Goal: Communication & Community: Ask a question

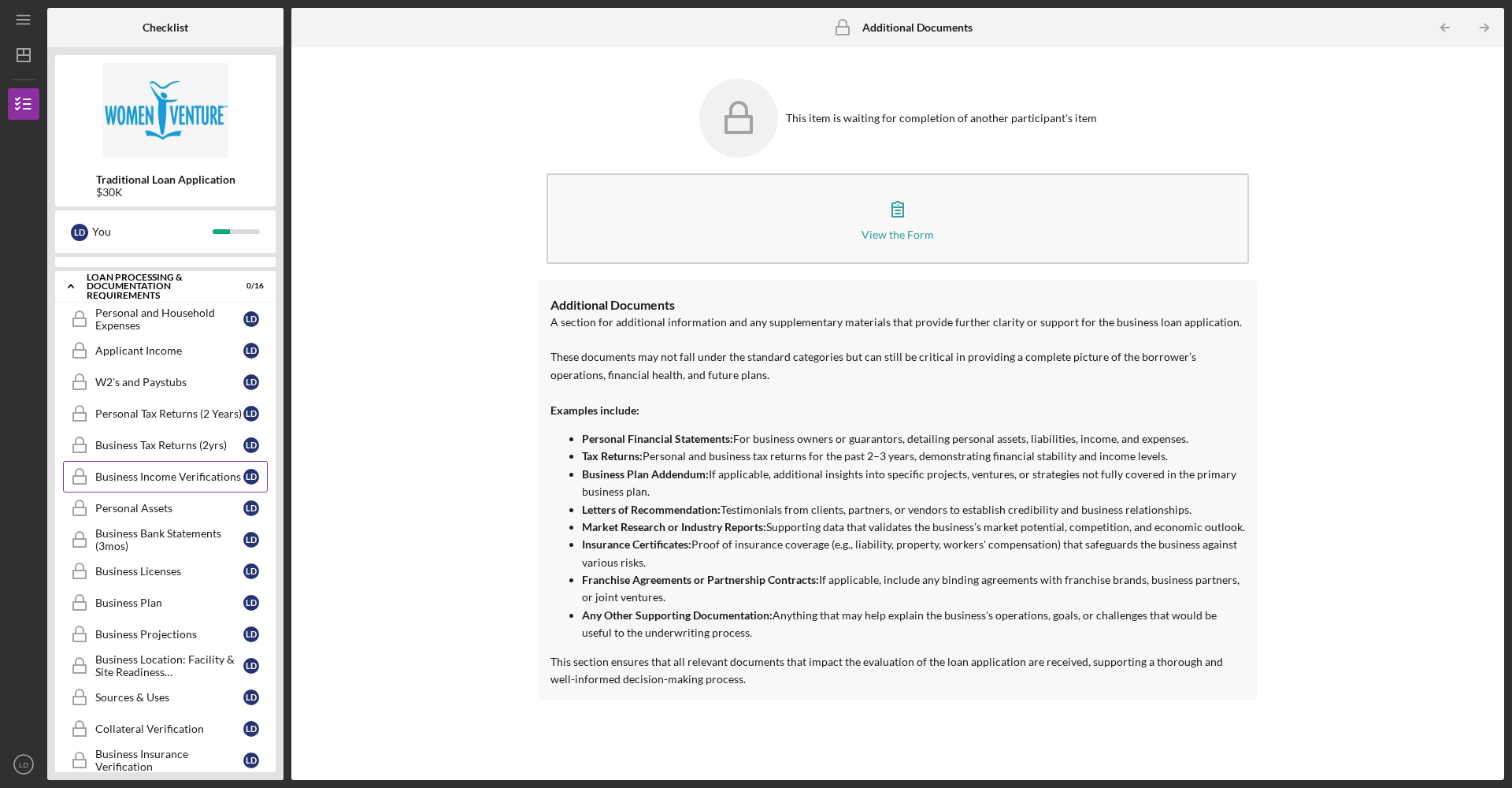
scroll to position [258, 0]
click at [181, 327] on div "Personal and Household Expenses" at bounding box center [168, 316] width 148 height 25
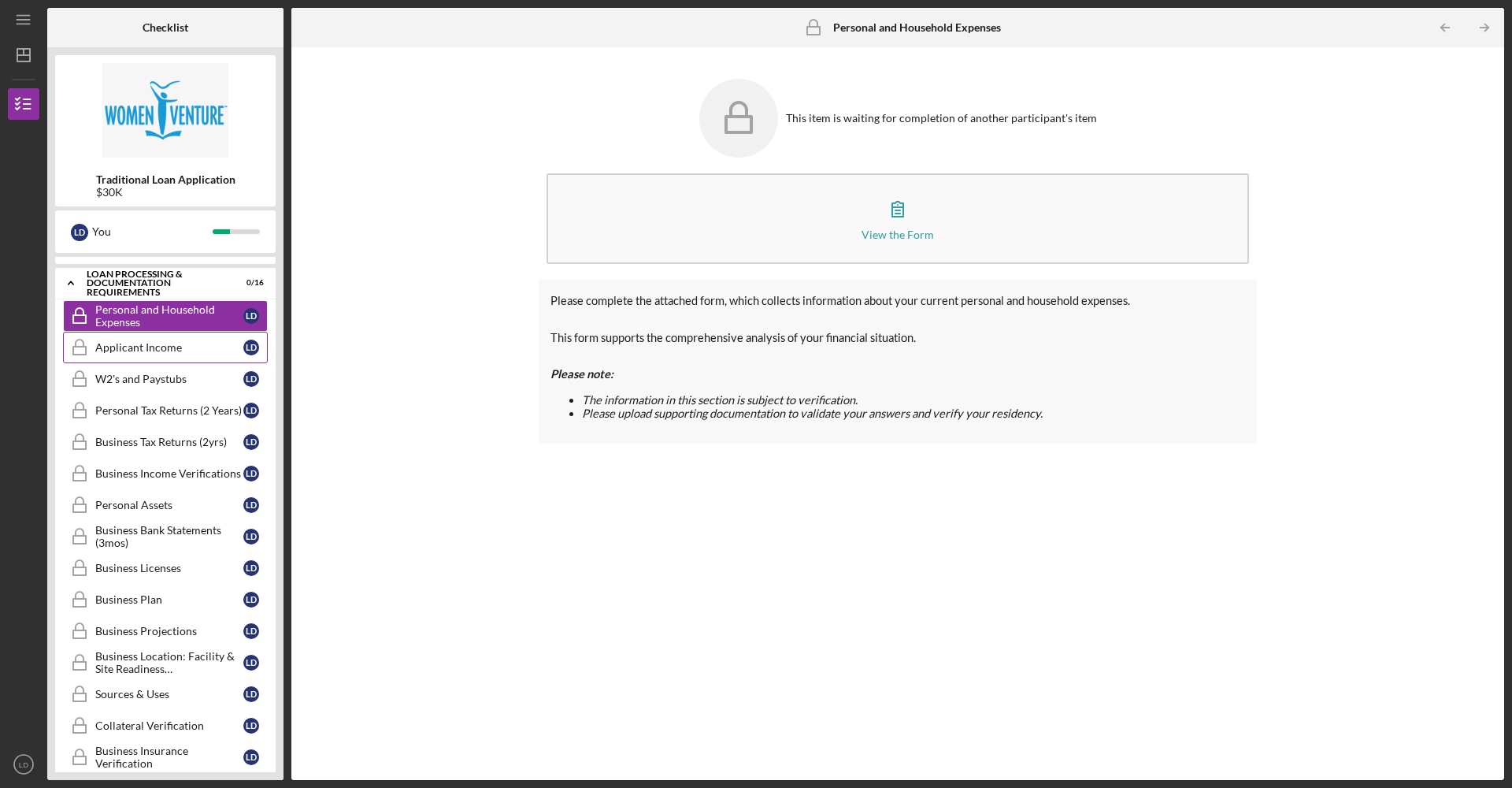
click at [191, 354] on link "Applicant Income Applicant Income [PERSON_NAME]" at bounding box center [165, 347] width 205 height 31
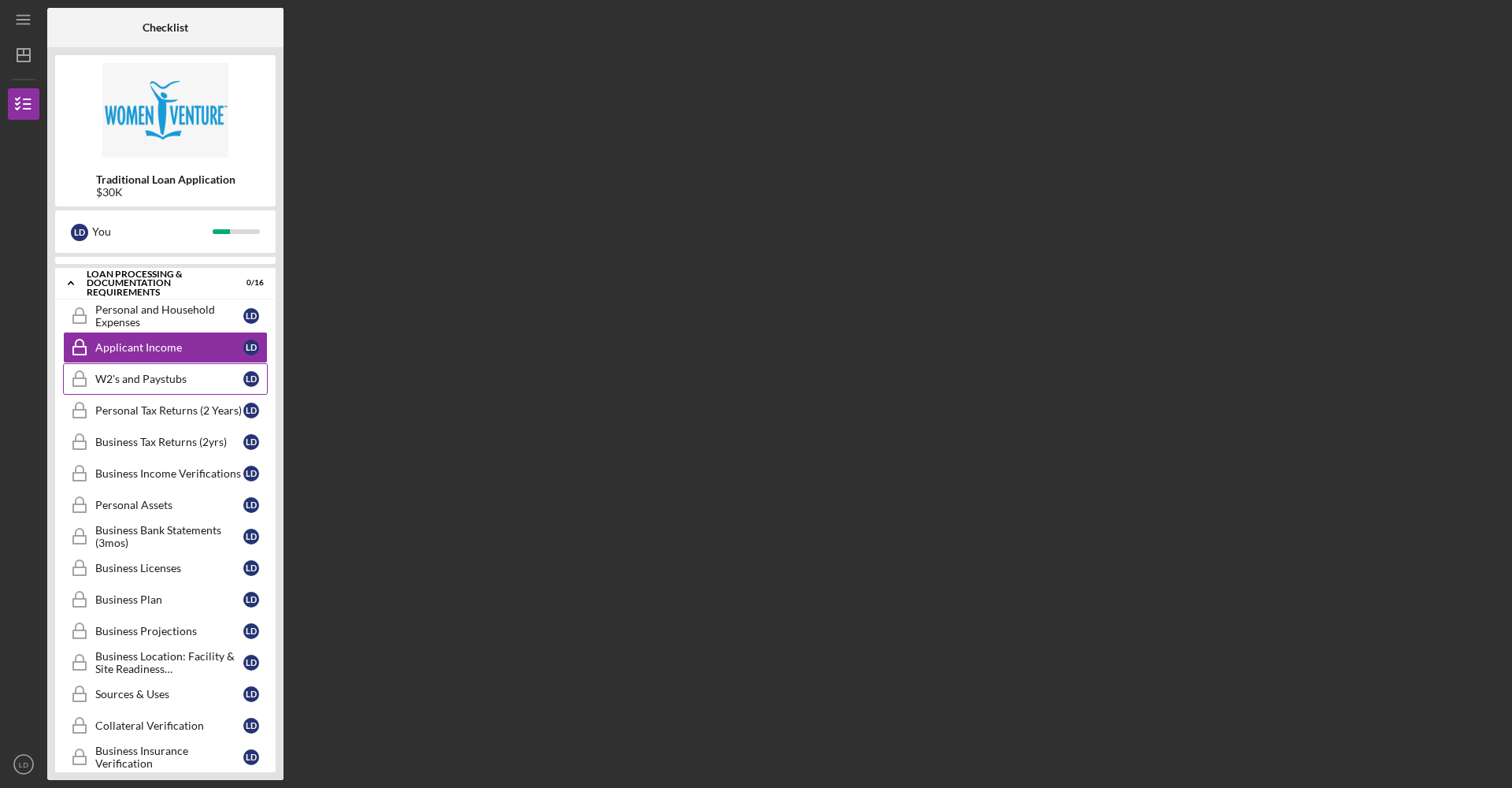
click at [193, 373] on div "W2's and Paystubs" at bounding box center [168, 379] width 148 height 13
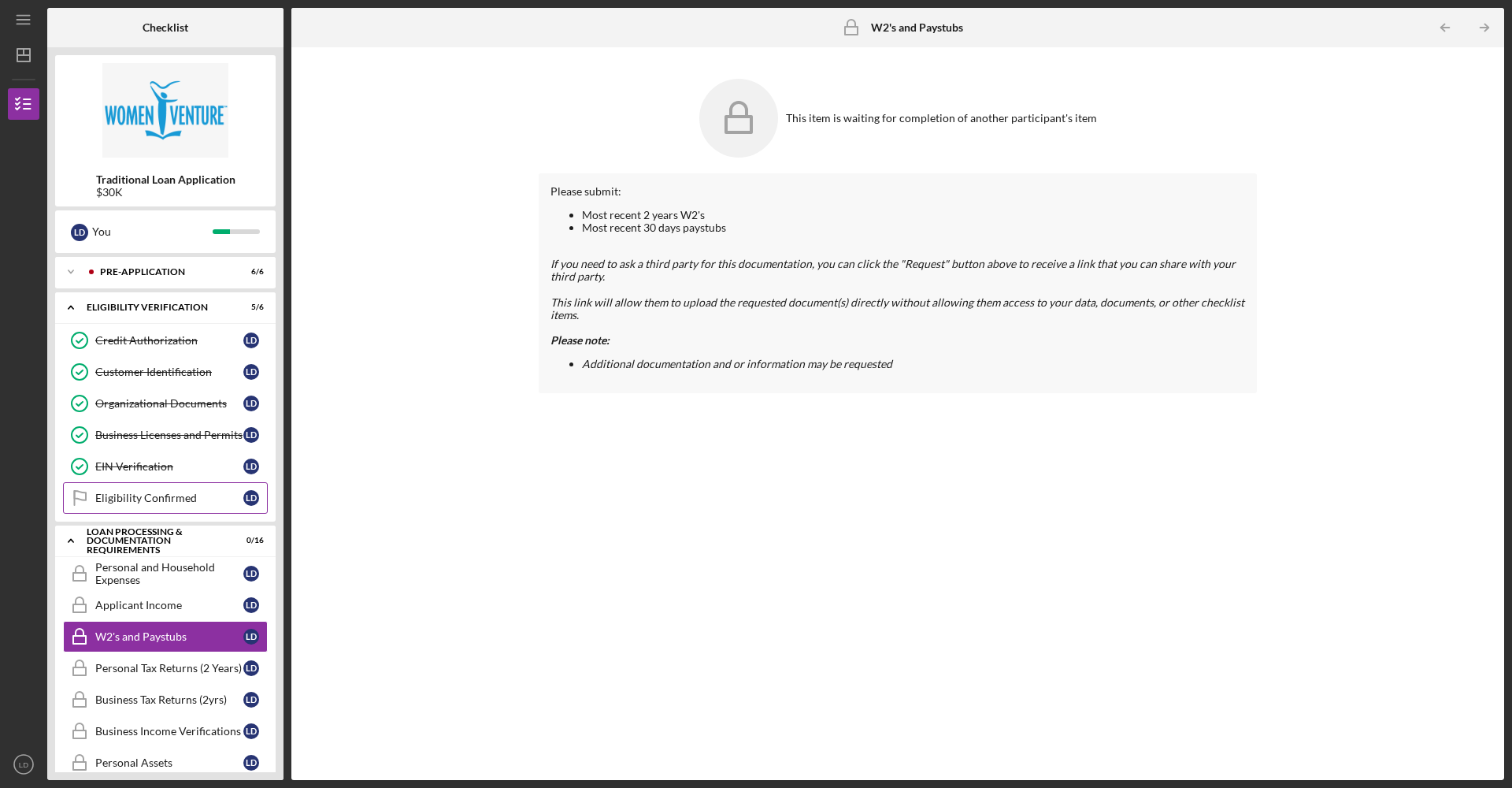
click at [148, 409] on div "Eligibility Confirmed" at bounding box center [168, 498] width 148 height 13
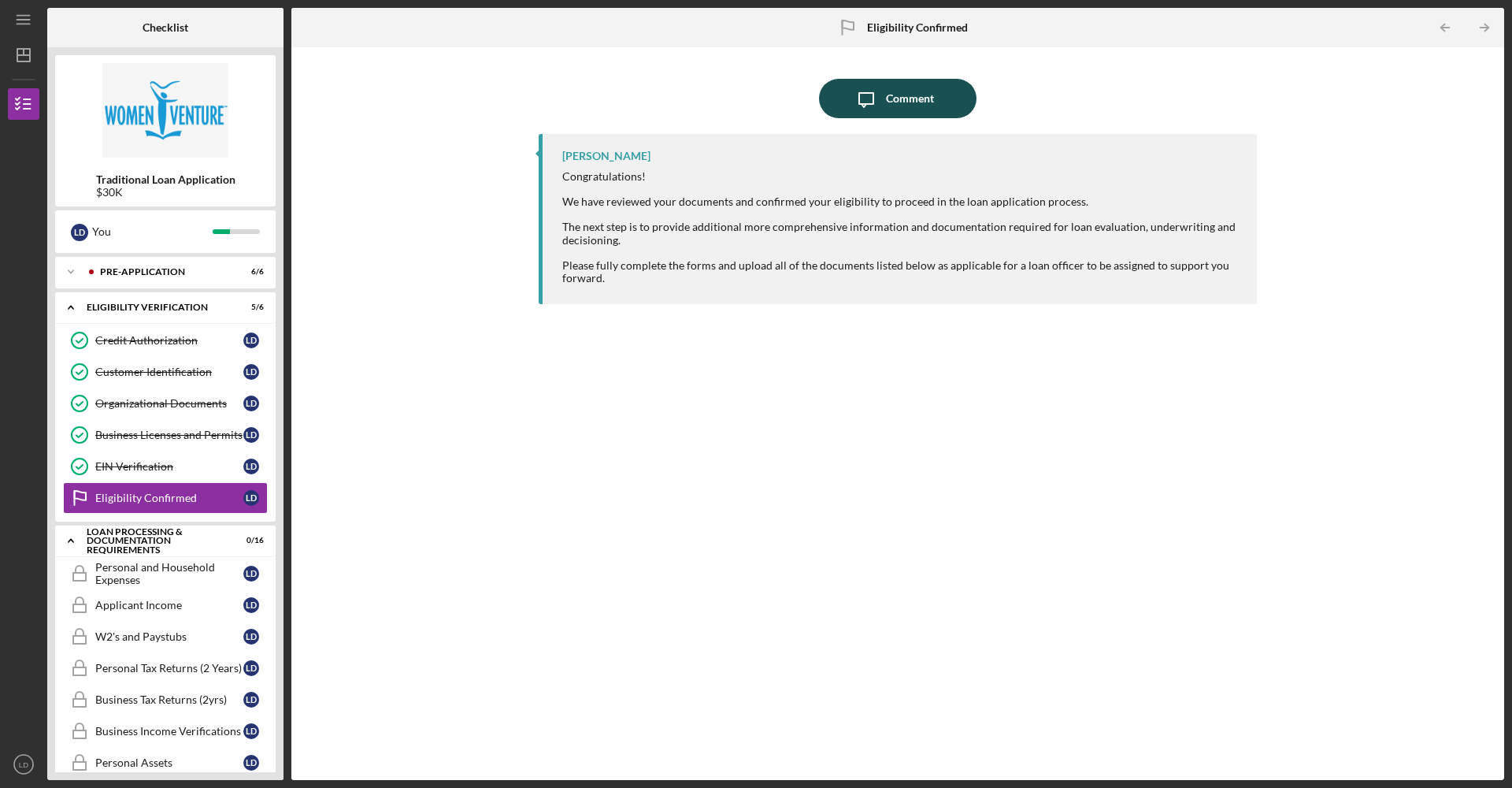
click at [629, 95] on div "Comment" at bounding box center [910, 98] width 48 height 39
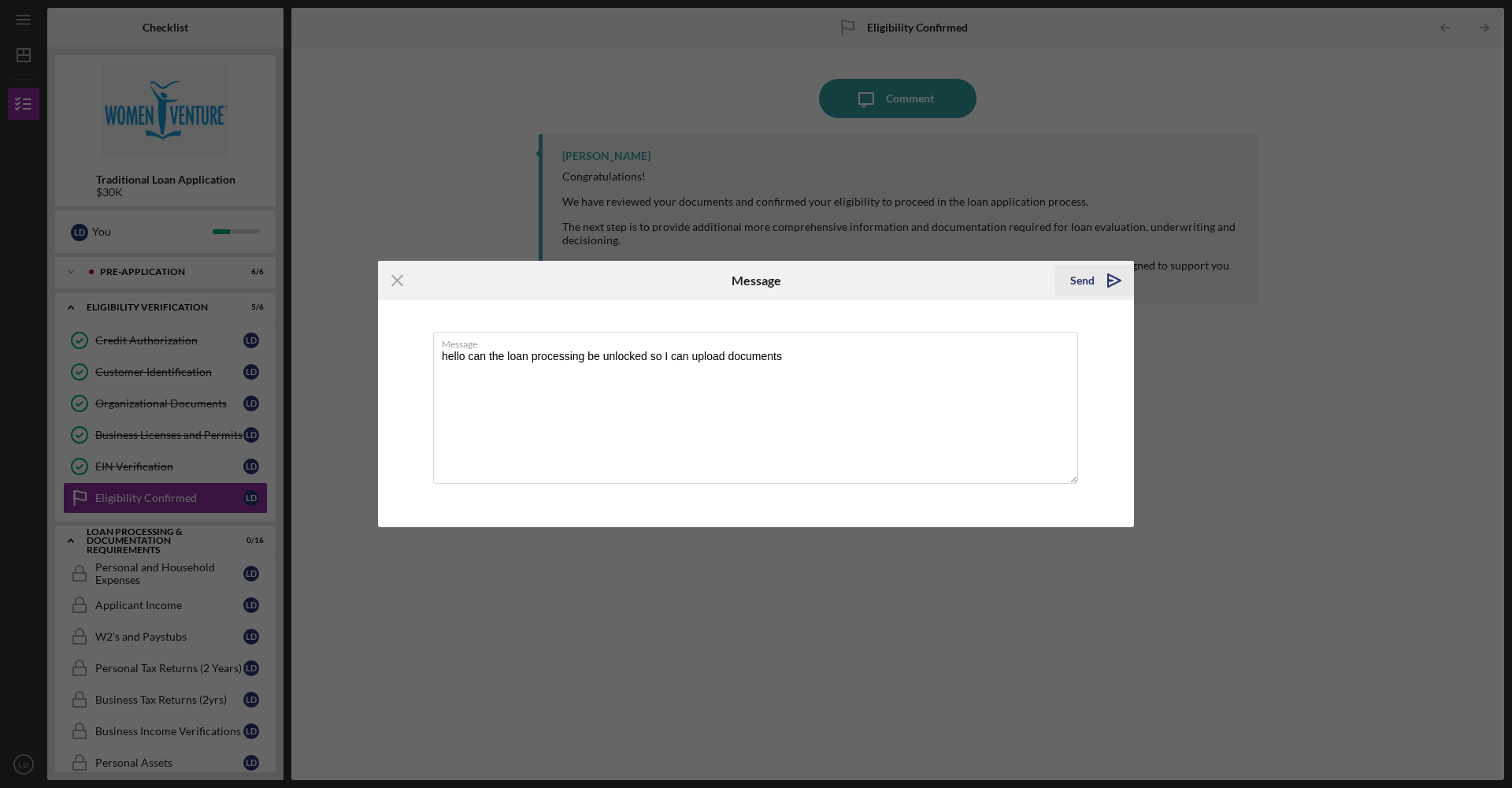
type textarea "hello can the loan processing be unlocked so I can upload documents"
click at [629, 276] on icon "Icon/icon-invite-send" at bounding box center [1115, 280] width 39 height 39
